Goal: Information Seeking & Learning: Check status

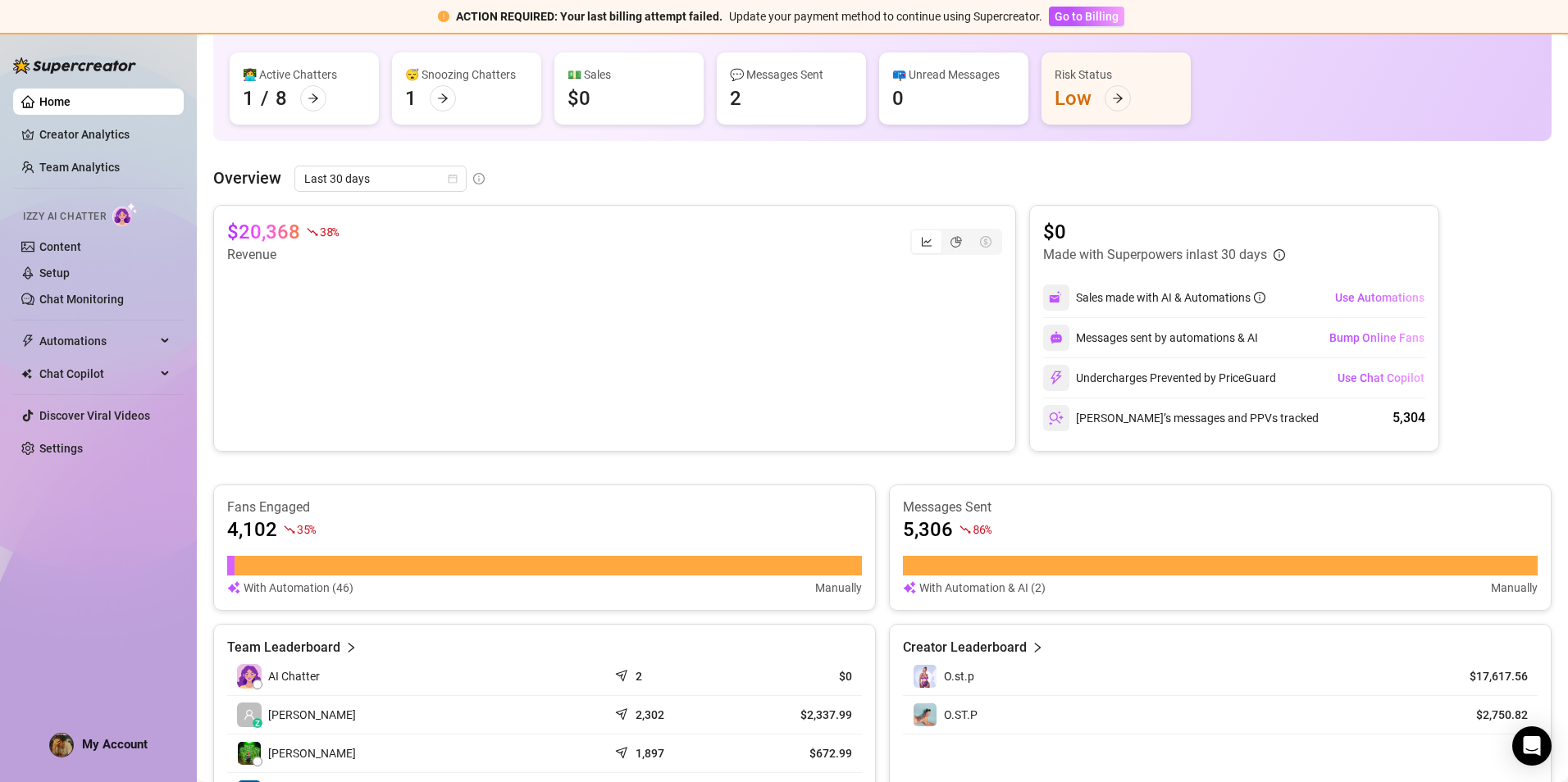
scroll to position [164, 0]
click at [387, 174] on span "Last 30 days" at bounding box center [380, 178] width 153 height 25
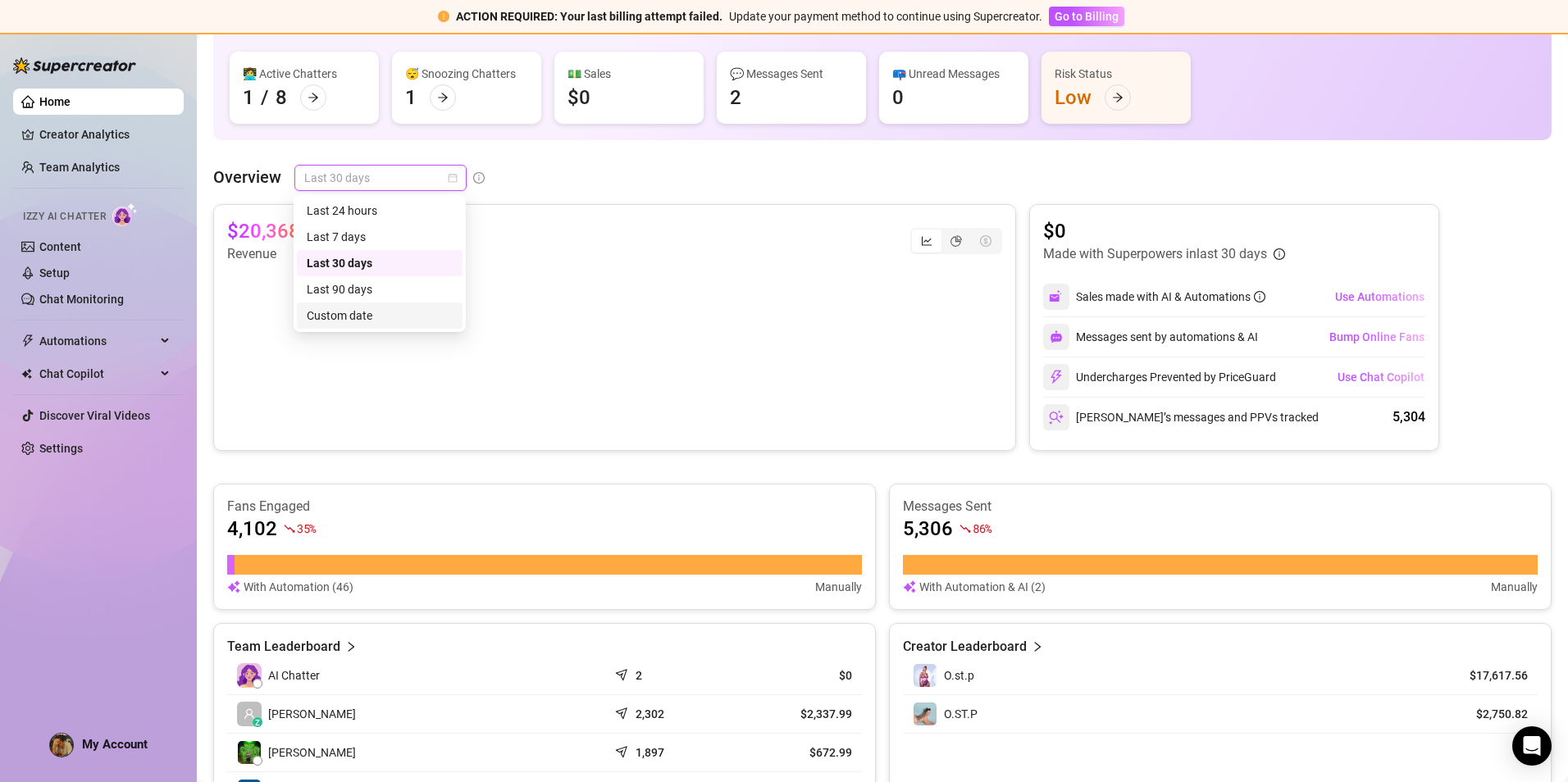
click at [367, 317] on div "Custom date" at bounding box center [380, 316] width 146 height 18
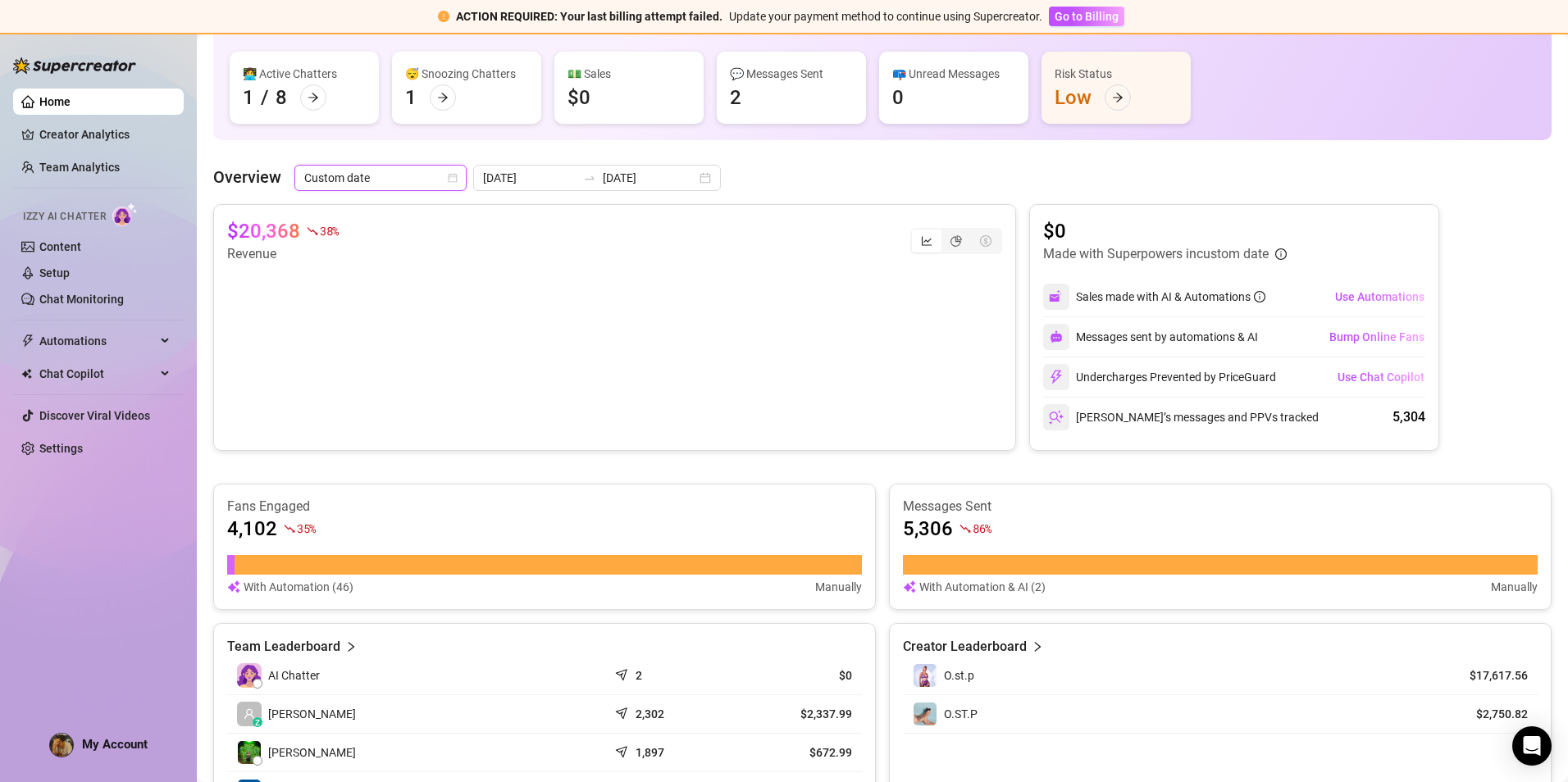
type input "[DATE]"
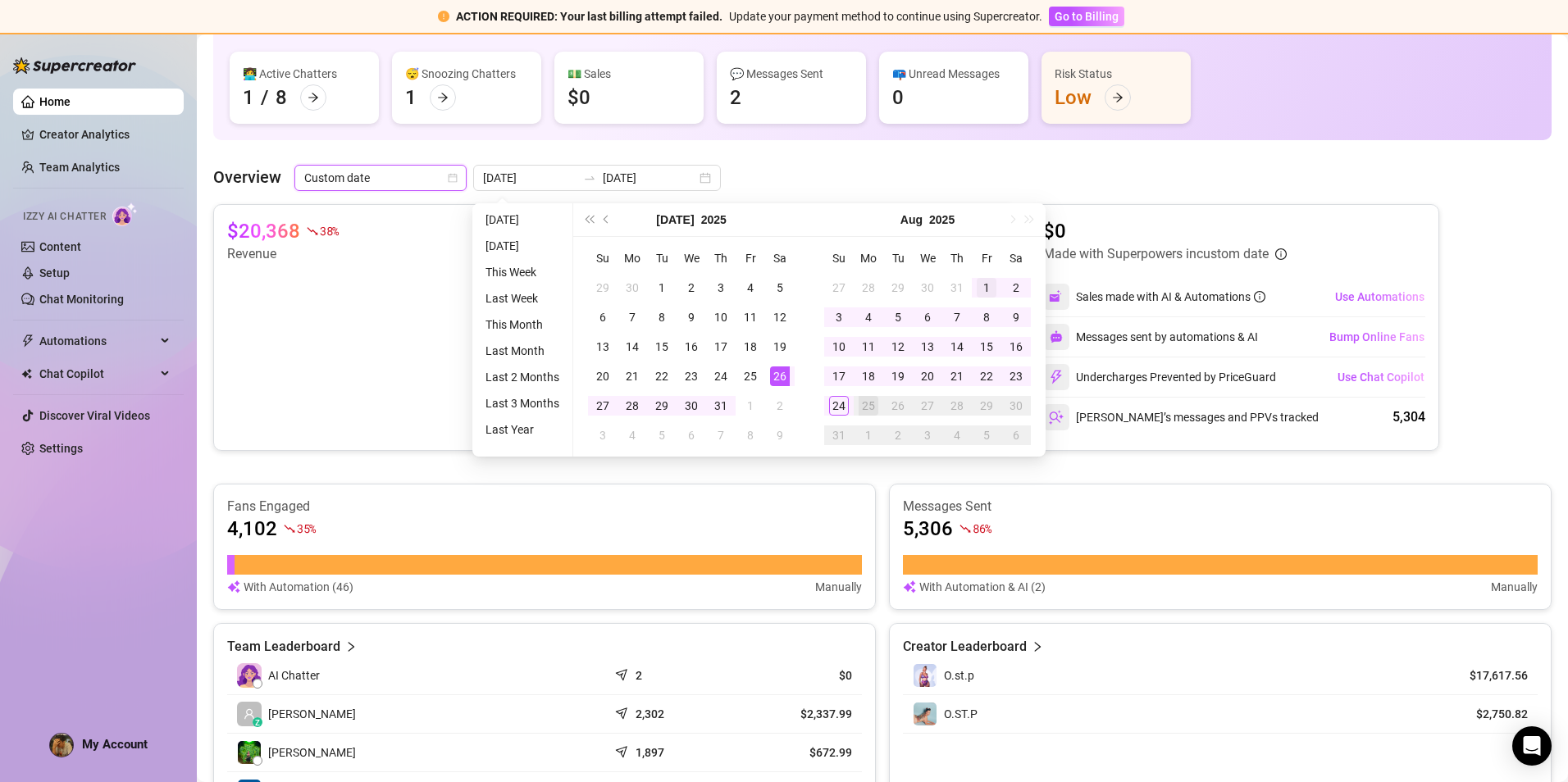
type input "[DATE]"
click at [988, 288] on div "1" at bounding box center [986, 288] width 20 height 20
type input "[DATE]"
click at [843, 411] on div "24" at bounding box center [839, 406] width 20 height 20
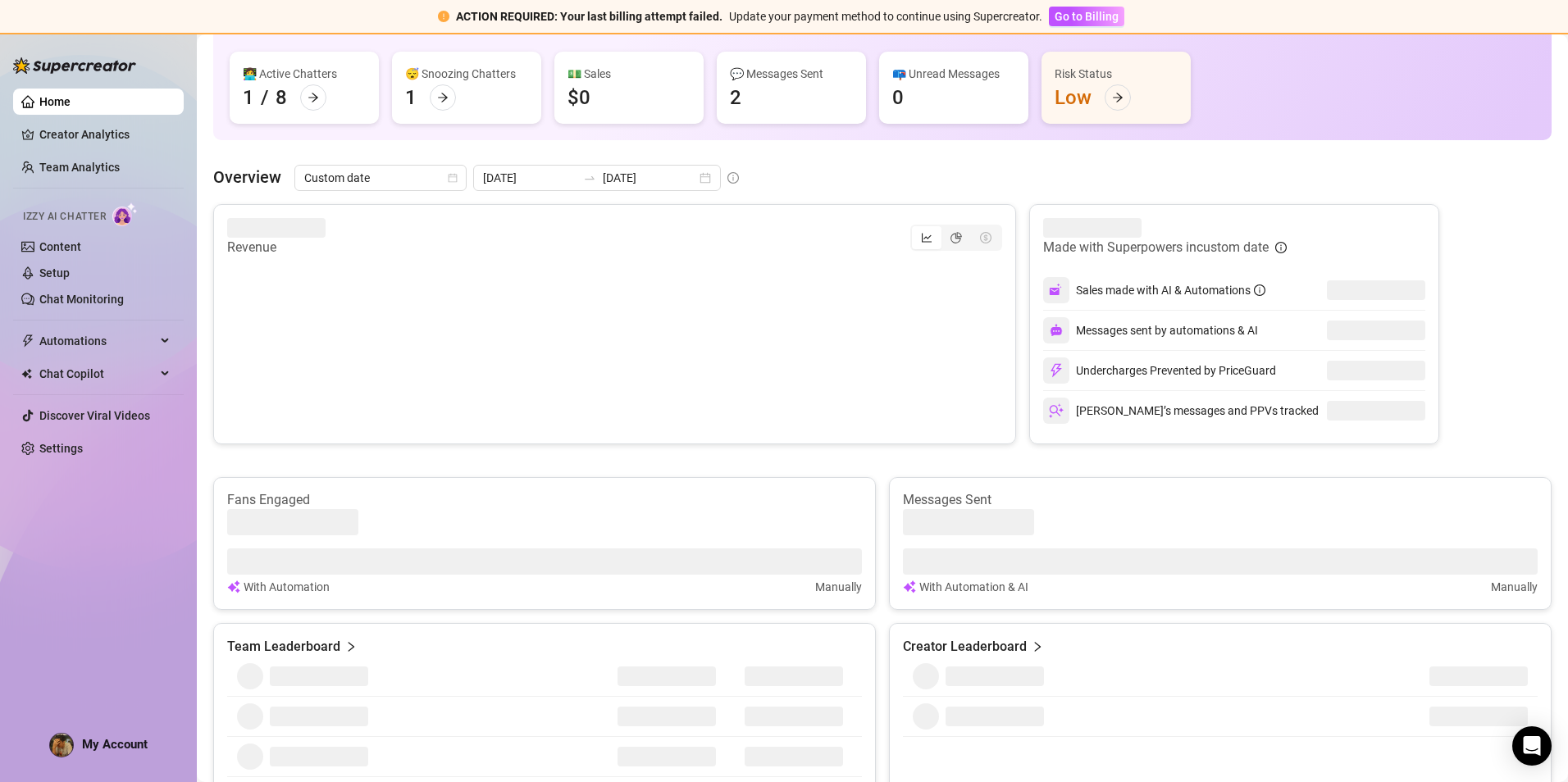
click at [879, 160] on div "👋 Hey, [PERSON_NAME] Bandivas Check your achievements with Supercreator $30K Cr…" at bounding box center [883, 530] width 1339 height 1296
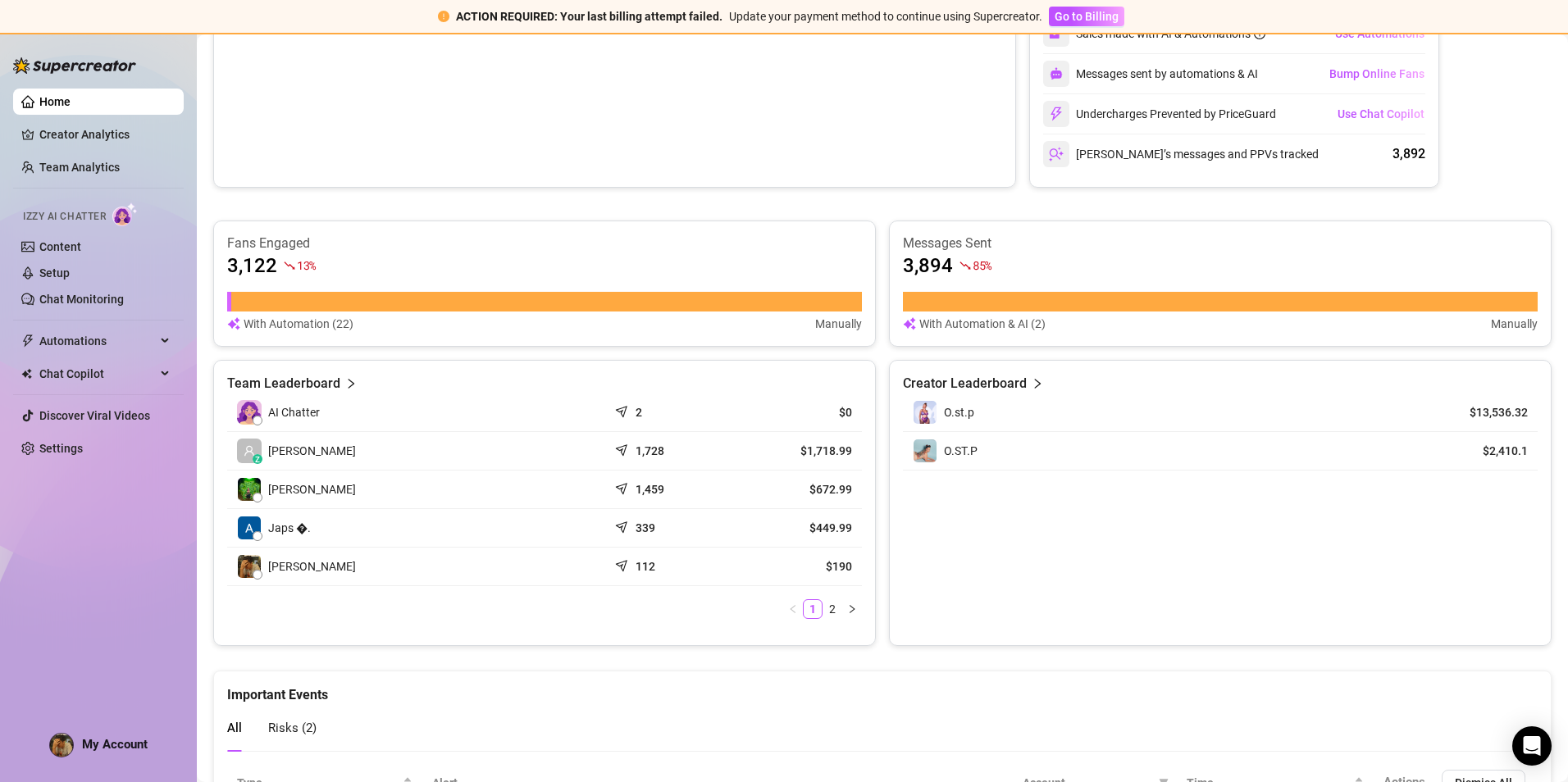
scroll to position [492, 0]
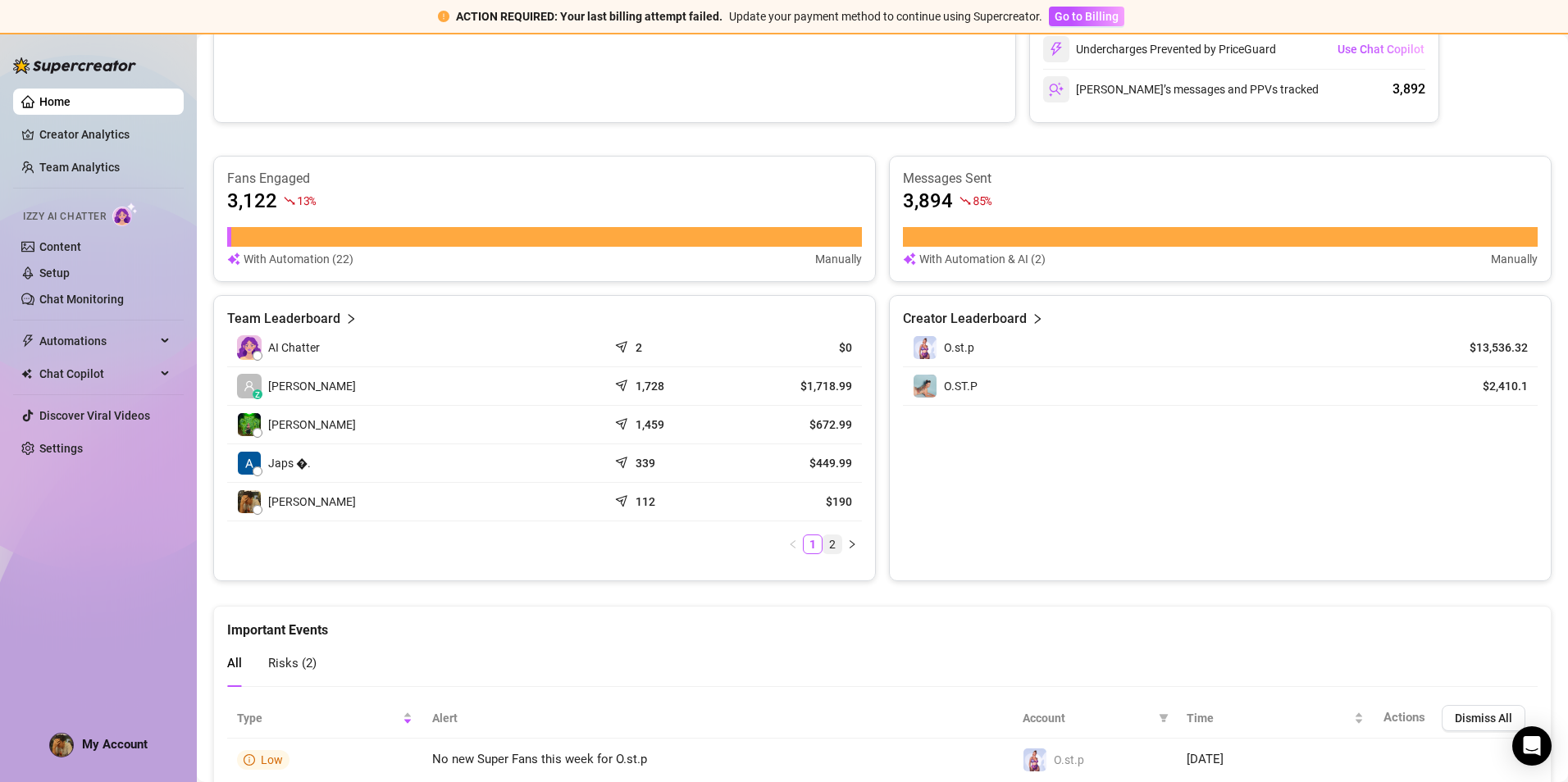
click at [829, 550] on link "2" at bounding box center [833, 545] width 18 height 18
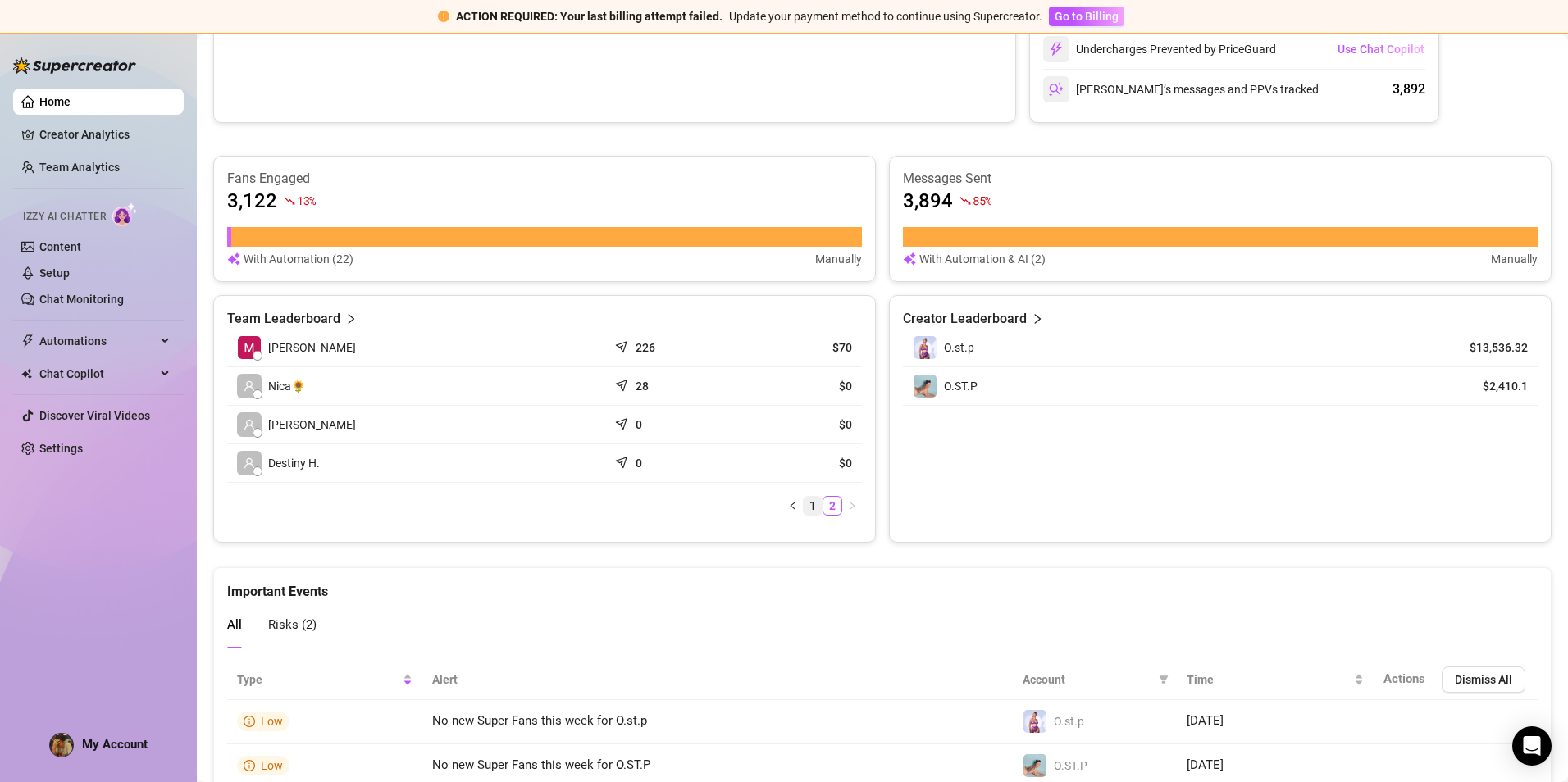
click at [812, 508] on link "1" at bounding box center [813, 506] width 18 height 18
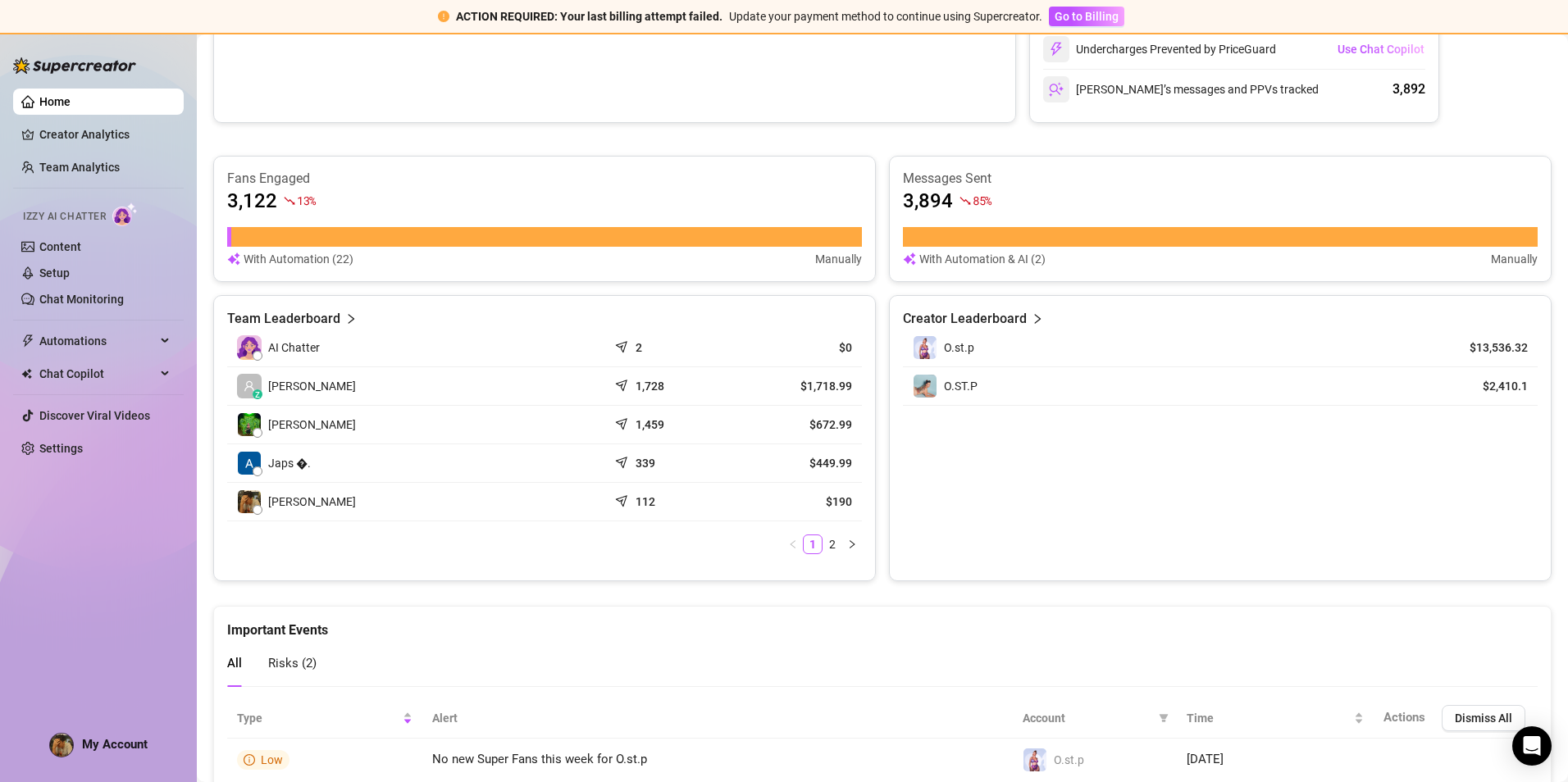
click at [750, 503] on article "$190" at bounding box center [799, 502] width 108 height 16
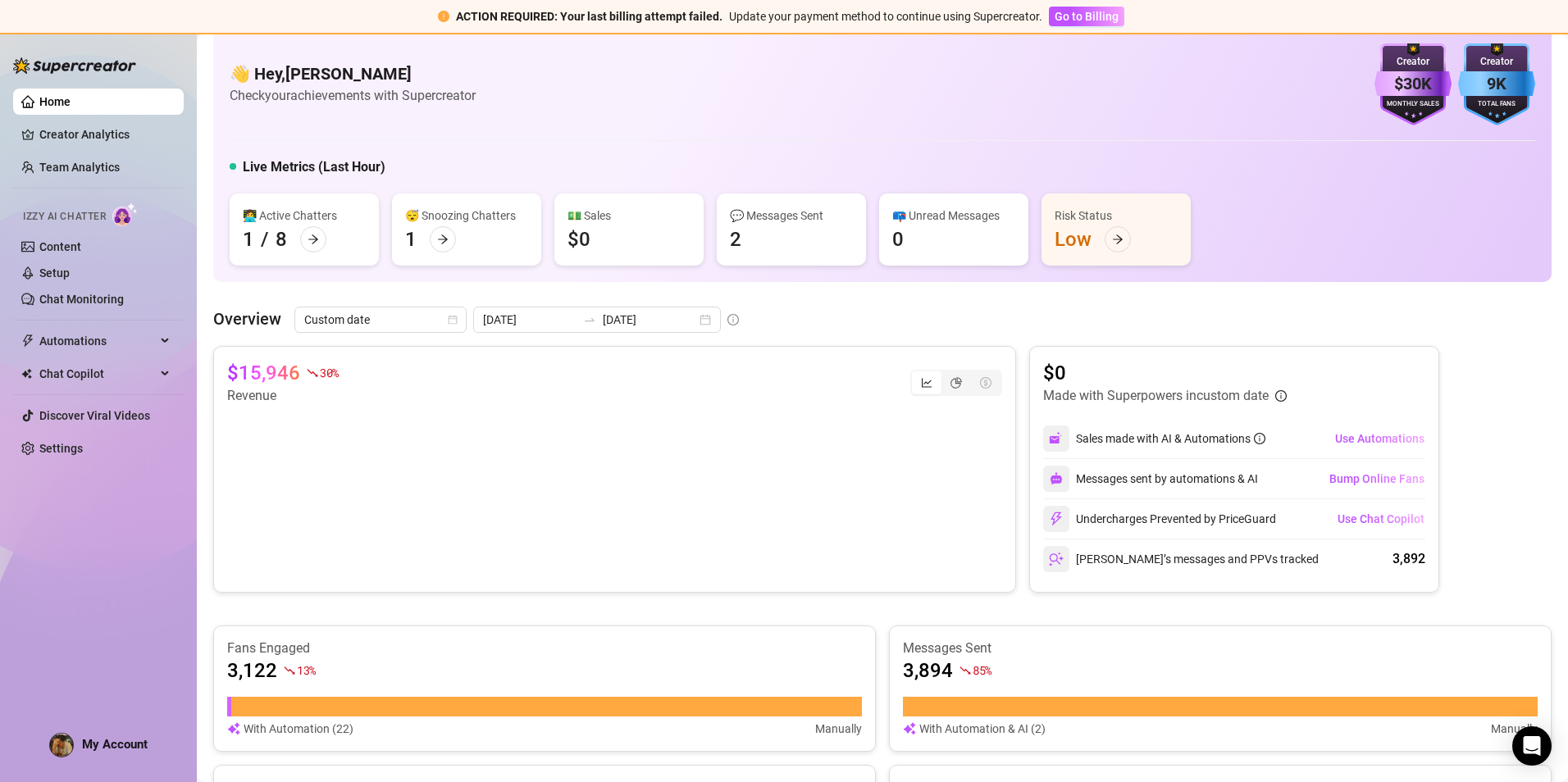
scroll to position [0, 0]
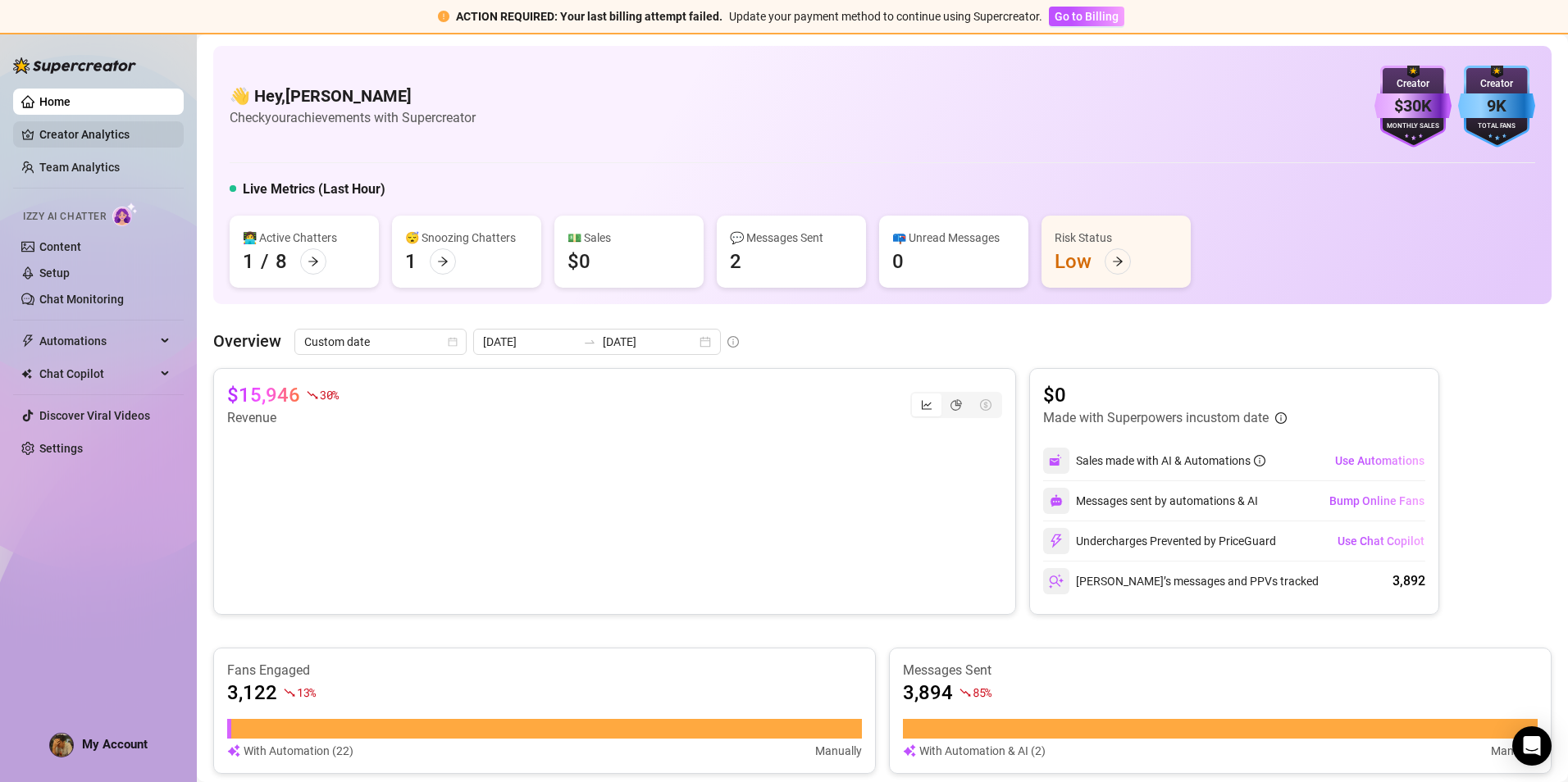
click at [117, 132] on link "Creator Analytics" at bounding box center [105, 135] width 132 height 26
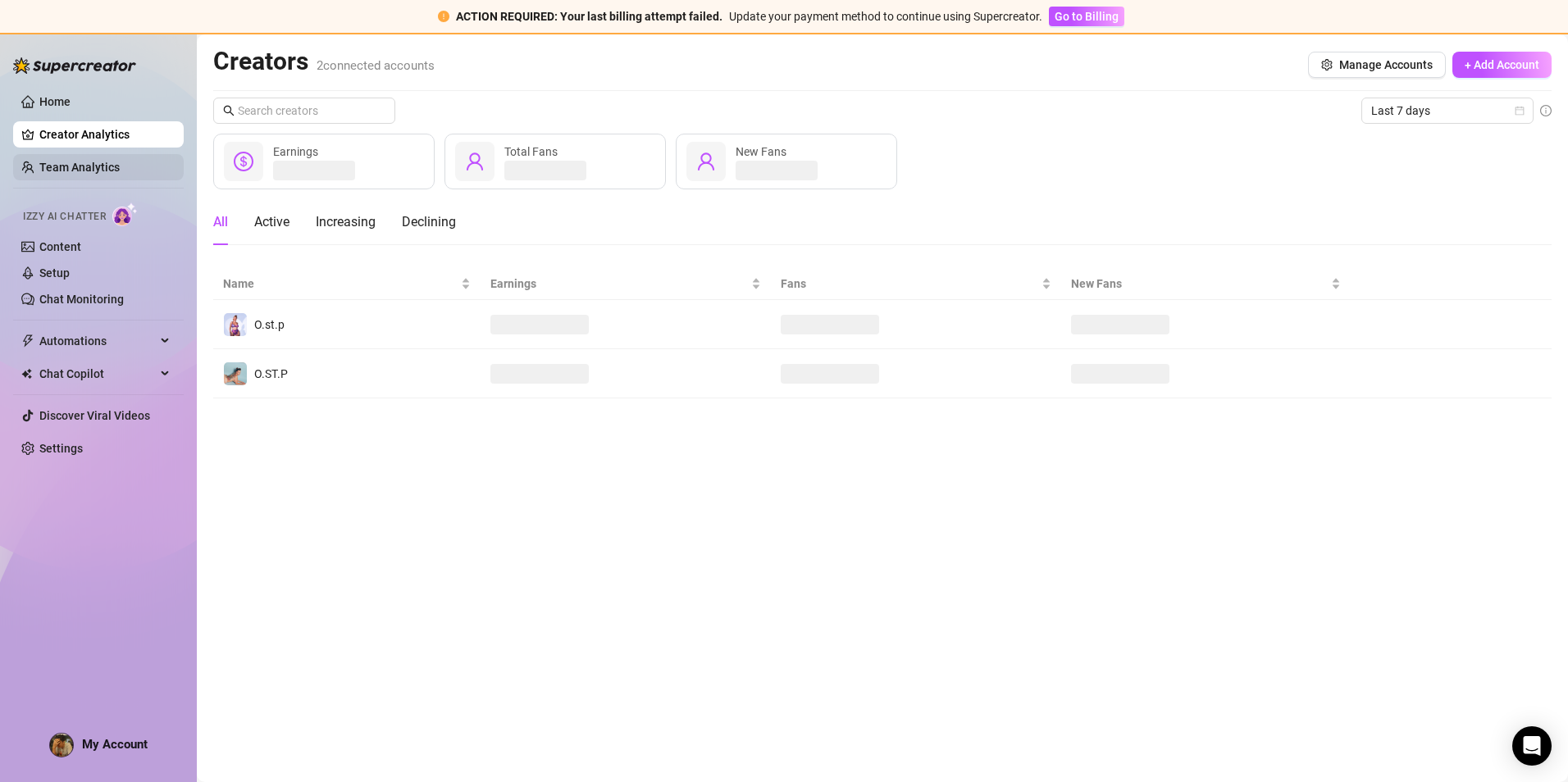
click at [109, 163] on link "Team Analytics" at bounding box center [79, 167] width 81 height 13
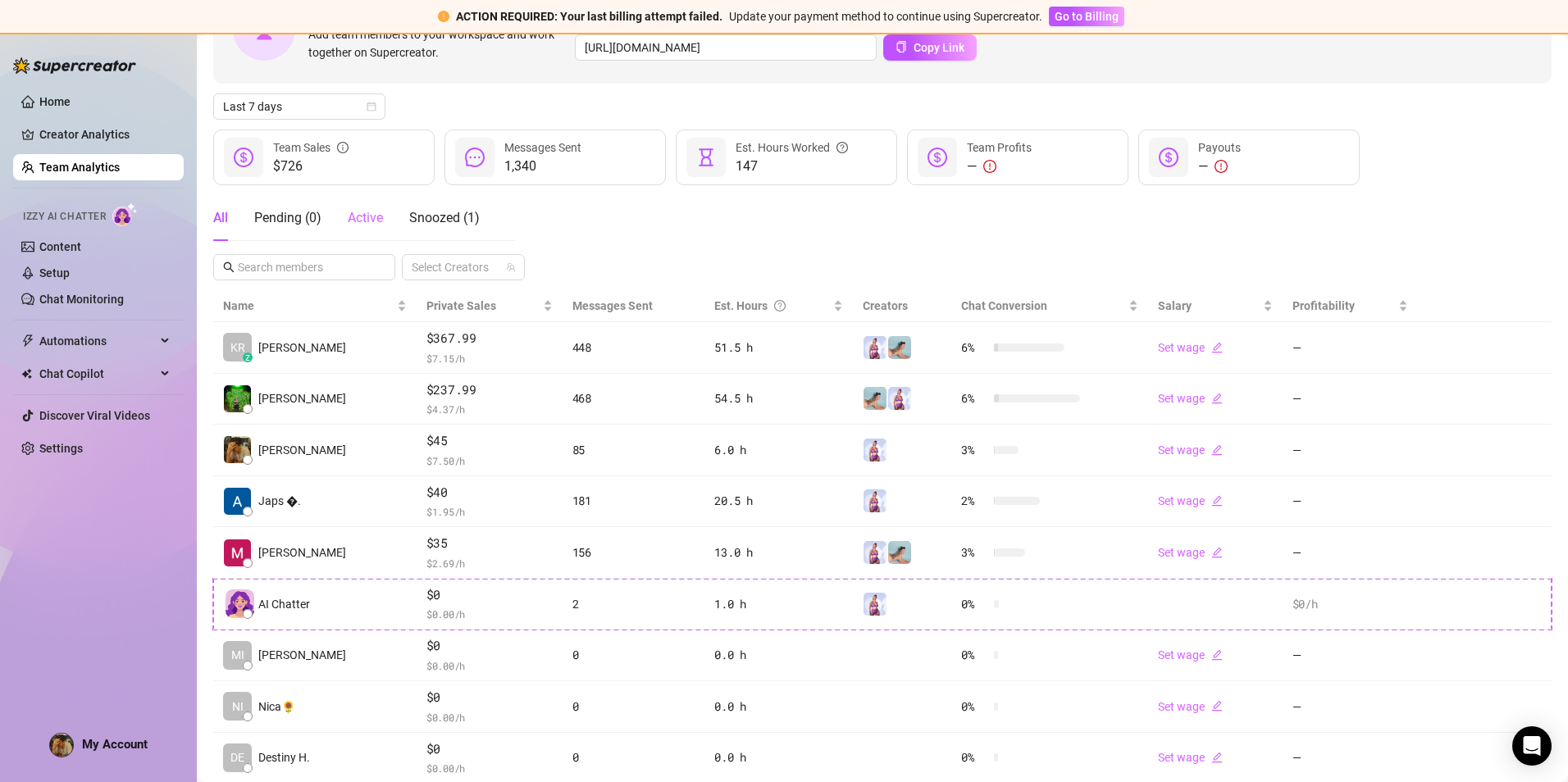
scroll to position [187, 0]
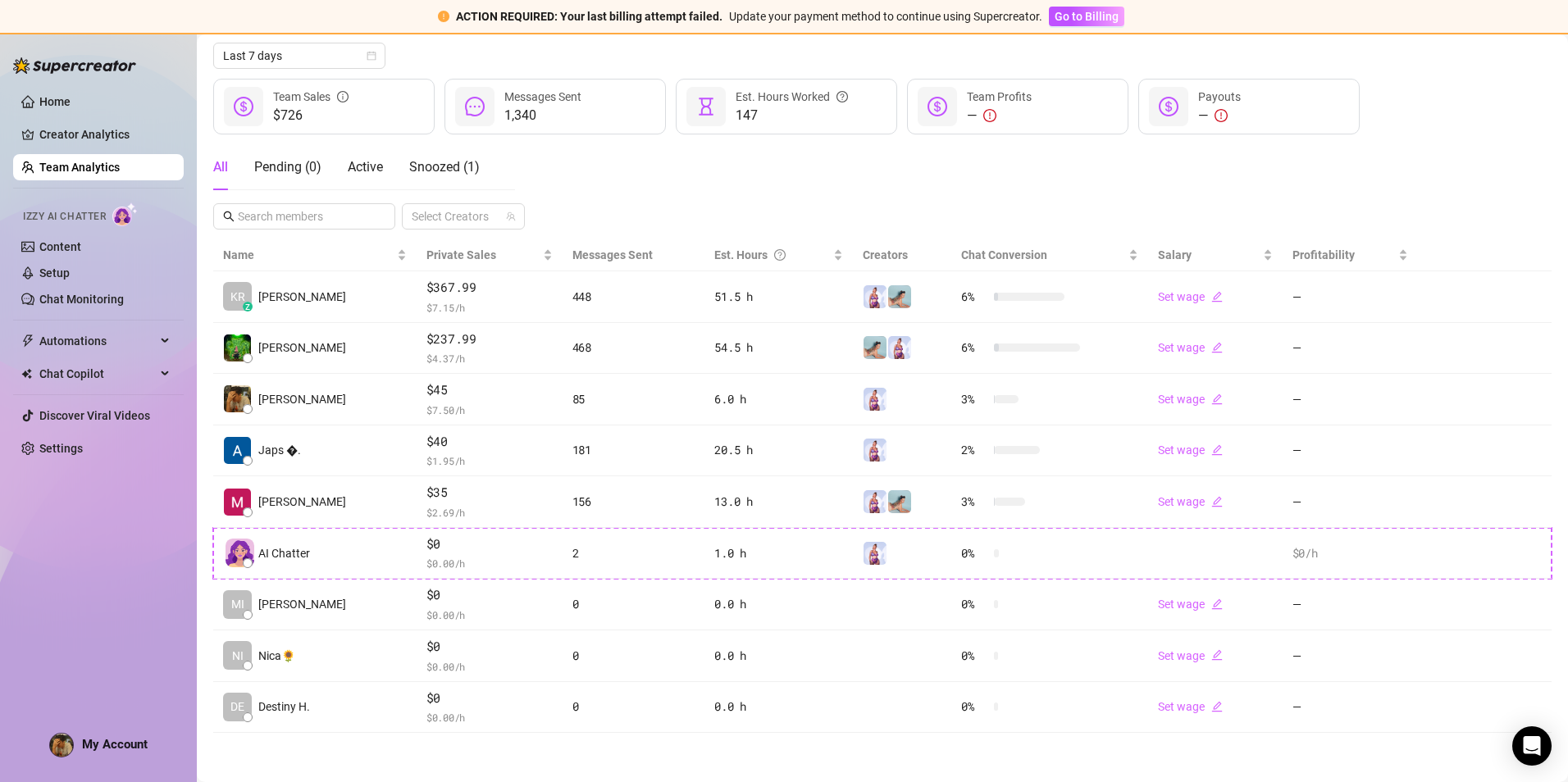
click at [86, 597] on div "Home Creator Analytics Team Analytics Izzy AI Chatter Content Setup Chat Monito…" at bounding box center [98, 400] width 171 height 735
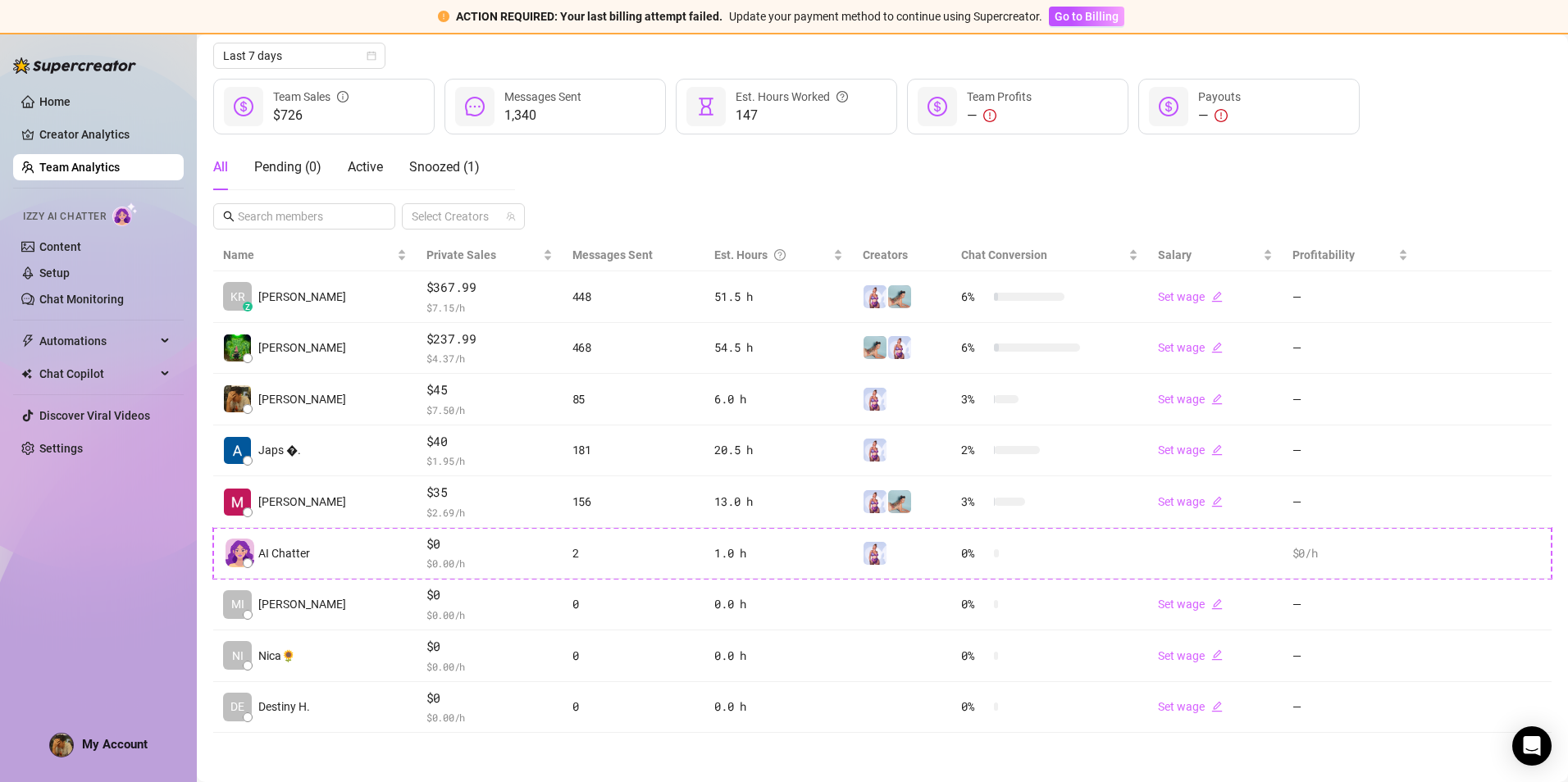
click at [86, 597] on div "Home Creator Analytics Team Analytics Izzy AI Chatter Content Setup Chat Monito…" at bounding box center [98, 400] width 171 height 735
click at [114, 137] on link "Creator Analytics" at bounding box center [105, 135] width 132 height 26
